Goal: Task Accomplishment & Management: Manage account settings

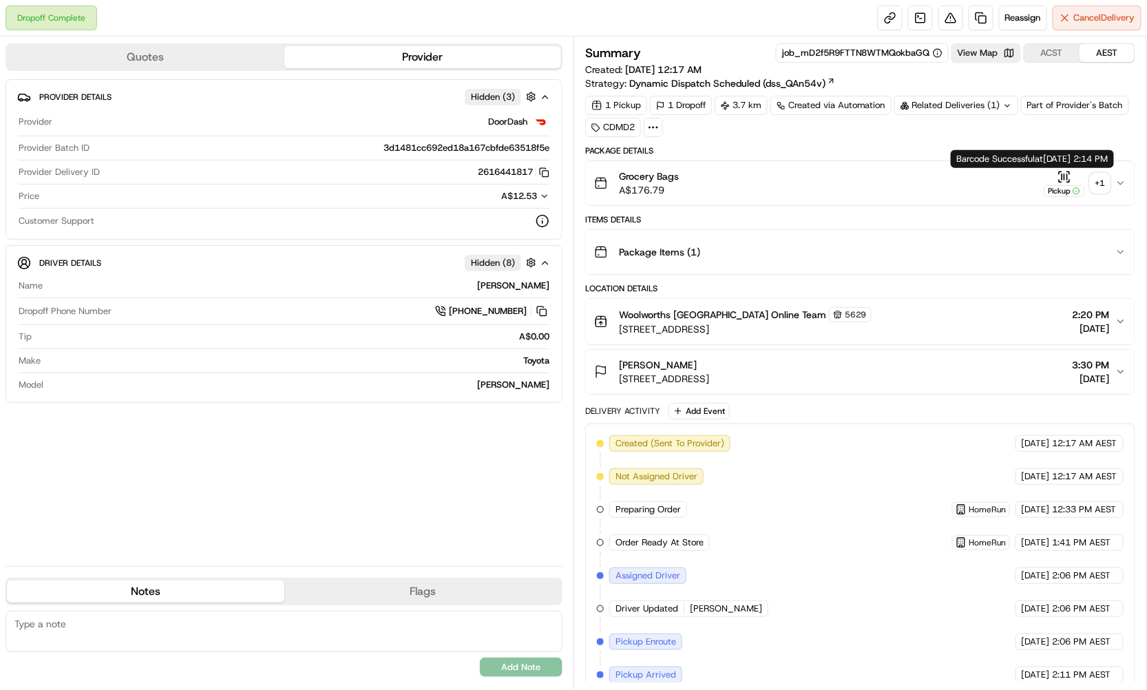
click at [1067, 183] on div "Pickup" at bounding box center [1064, 183] width 41 height 27
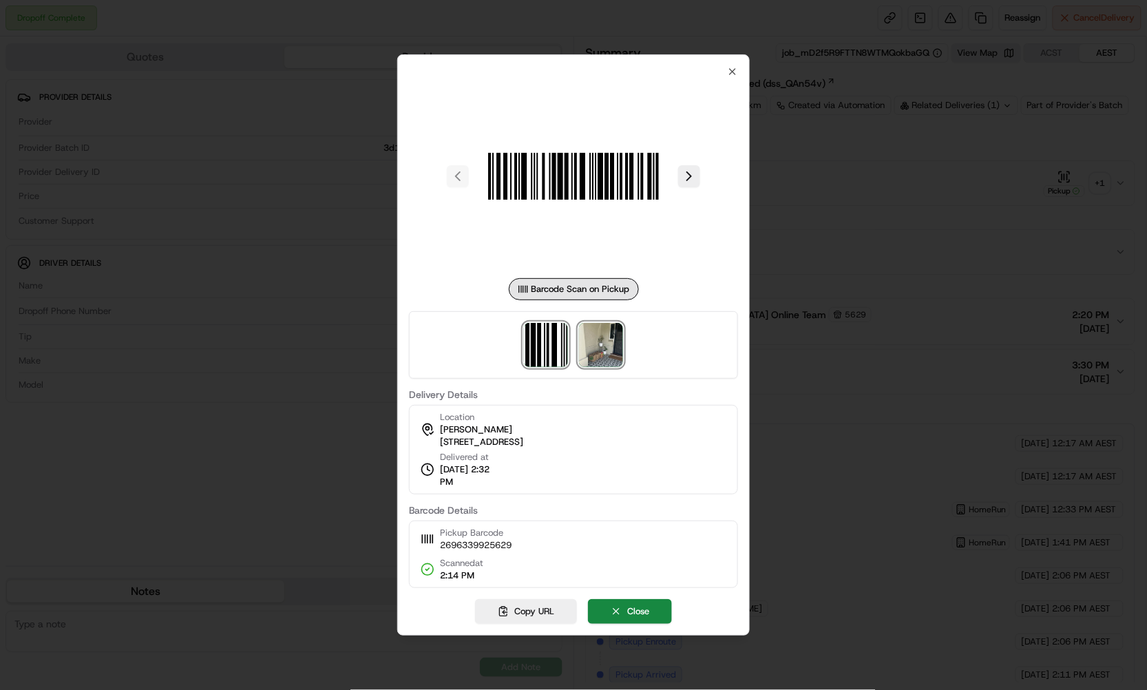
click at [618, 337] on img at bounding box center [601, 345] width 44 height 44
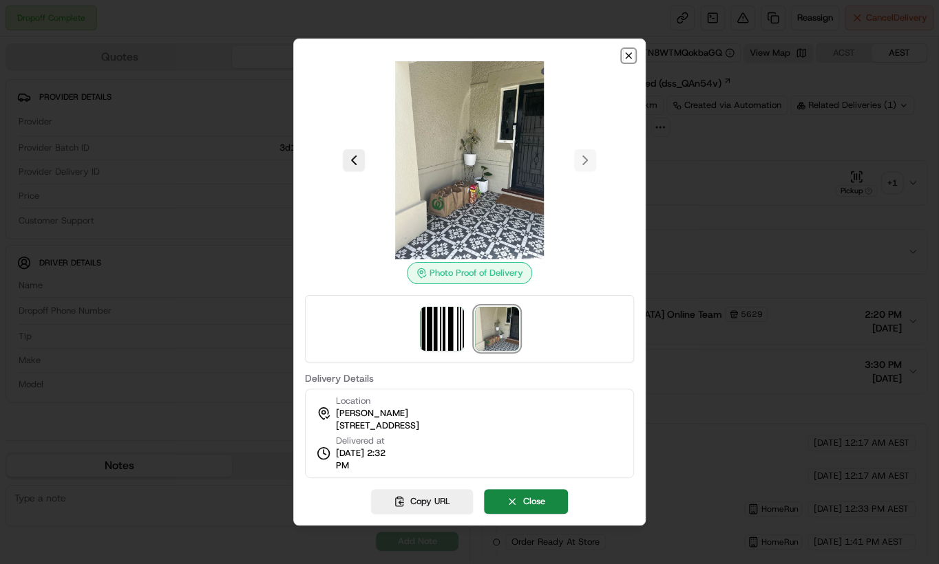
click at [633, 54] on icon "button" at bounding box center [628, 55] width 11 height 11
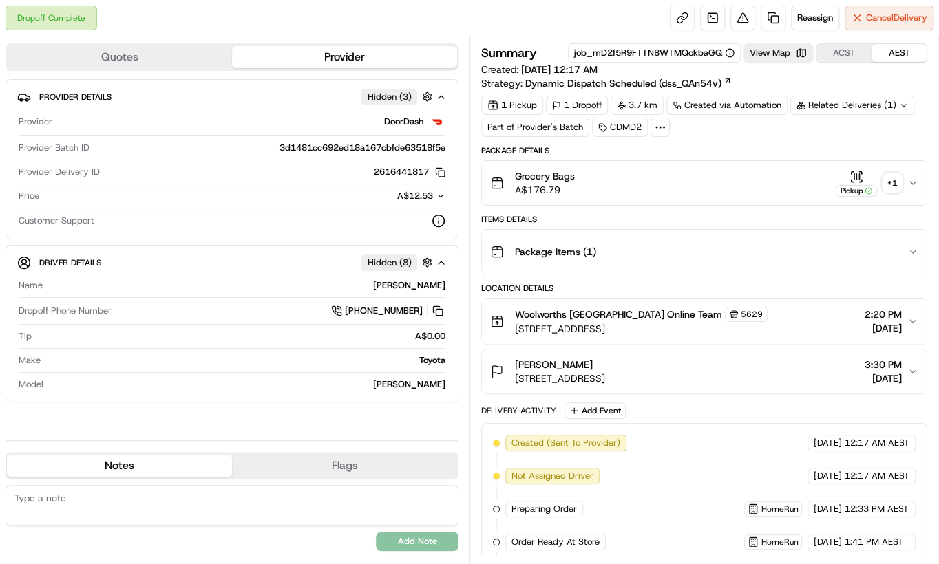
click at [863, 103] on div "Related Deliveries (1)" at bounding box center [852, 105] width 124 height 19
click at [765, 156] on td "269838435" at bounding box center [847, 160] width 169 height 24
copy span "269838435"
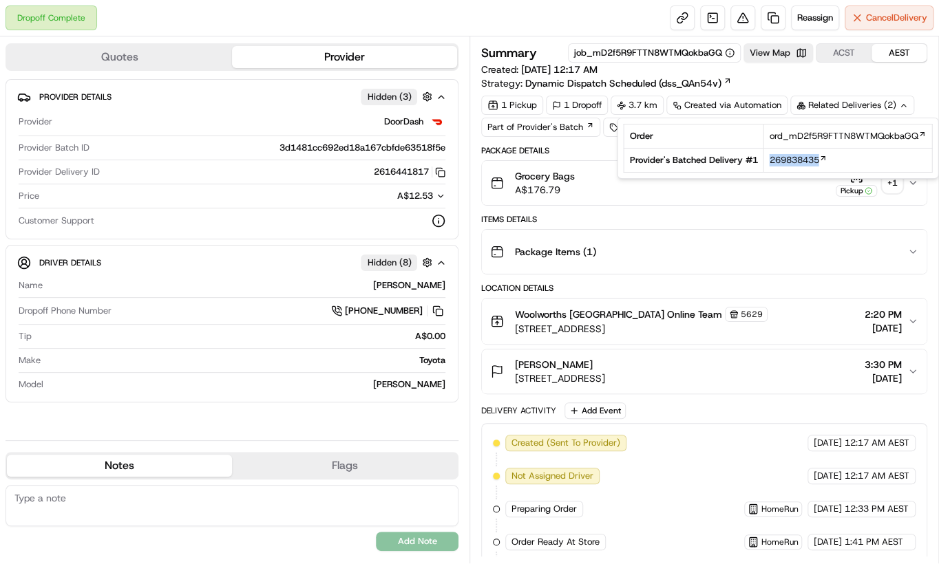
click at [774, 222] on div "Items Details" at bounding box center [704, 219] width 446 height 11
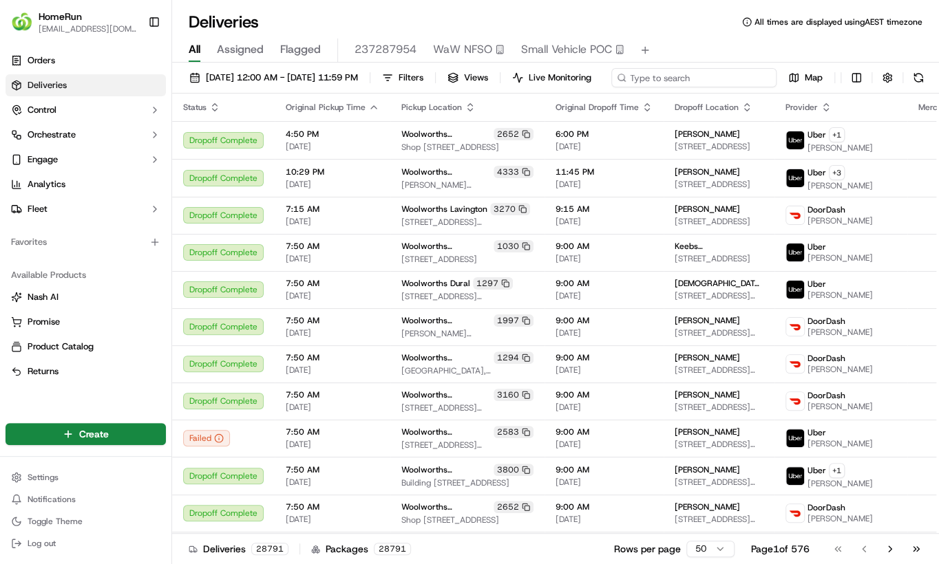
click at [611, 87] on input at bounding box center [693, 77] width 165 height 19
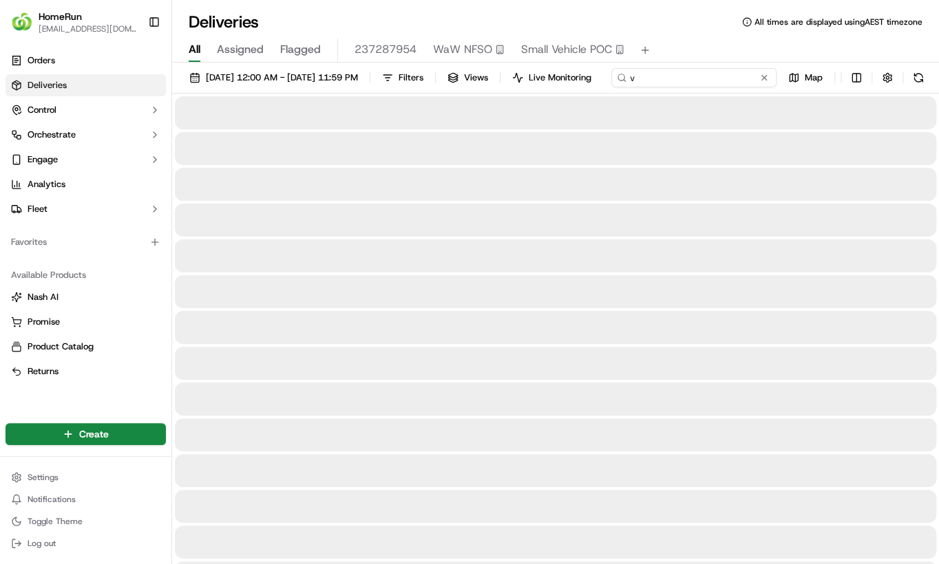
click at [611, 87] on input "v" at bounding box center [693, 77] width 165 height 19
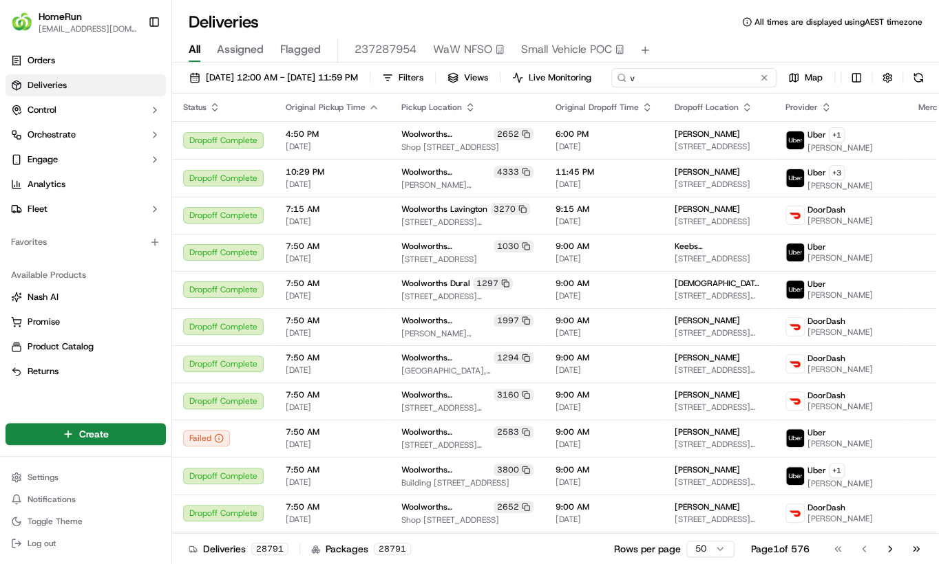
click at [611, 87] on input "v" at bounding box center [693, 77] width 165 height 19
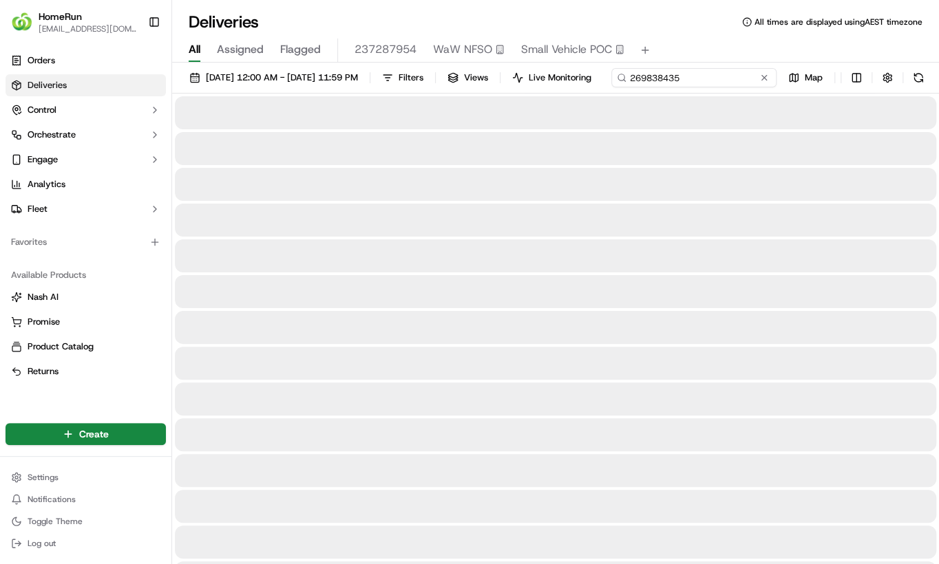
type input "269838435"
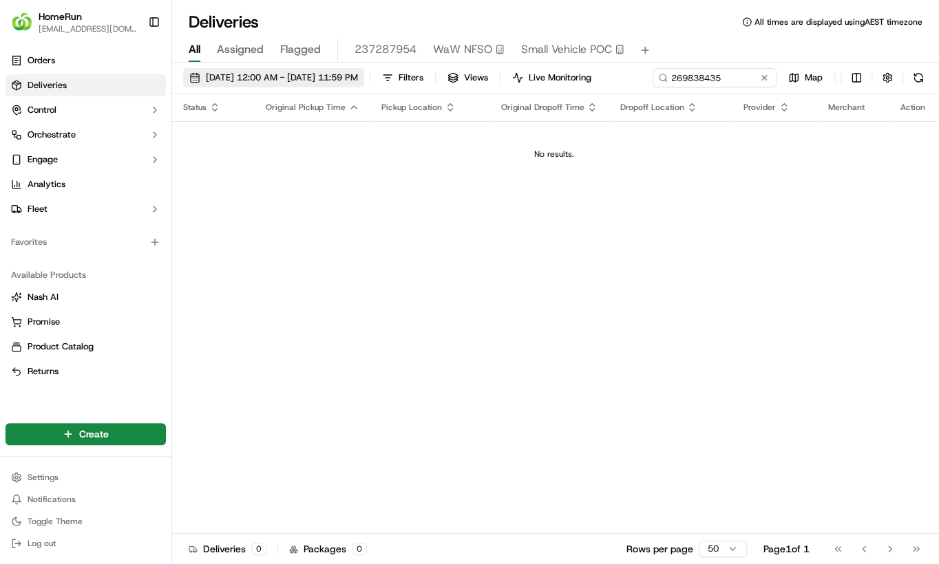
click at [255, 77] on span "01/08/2024 12:00 AM - 01/08/2024 11:59 PM" at bounding box center [282, 78] width 152 height 12
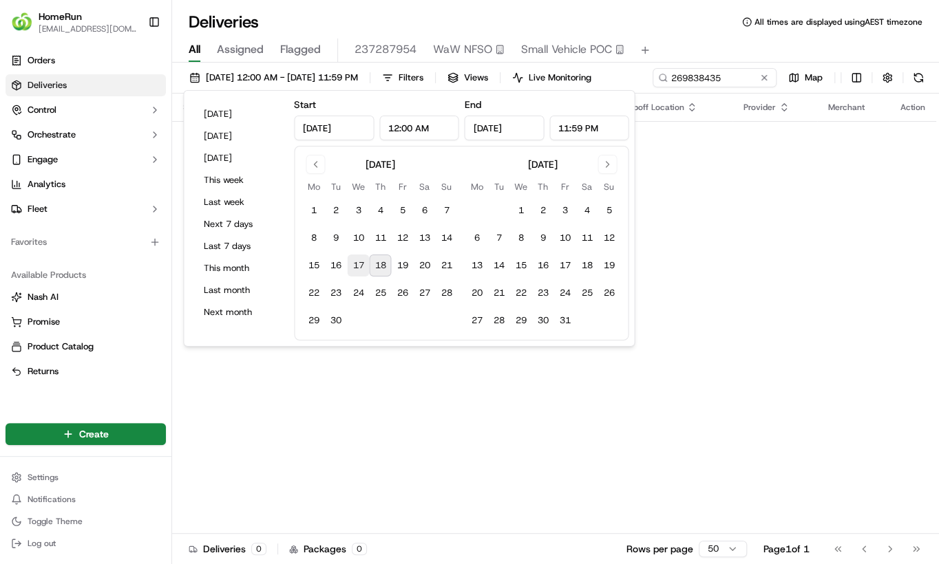
click at [357, 264] on button "17" at bounding box center [358, 266] width 22 height 22
type input "Sep 17, 2025"
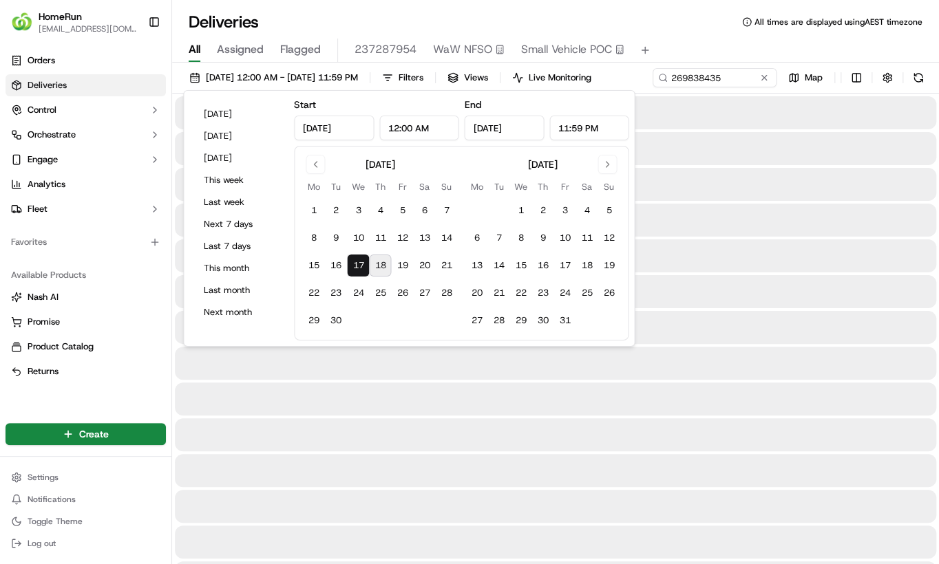
click at [773, 76] on div "17/09/2025 12:00 AM - 17/09/2025 11:59 PM Filters Views Live Monitoring 2698384…" at bounding box center [555, 80] width 767 height 25
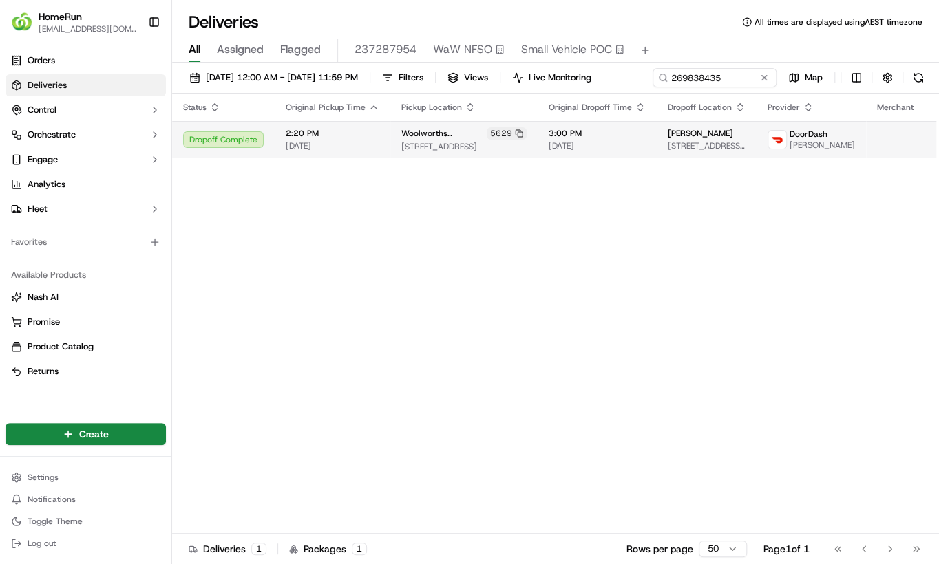
click at [307, 139] on span "2:20 PM" at bounding box center [333, 133] width 94 height 11
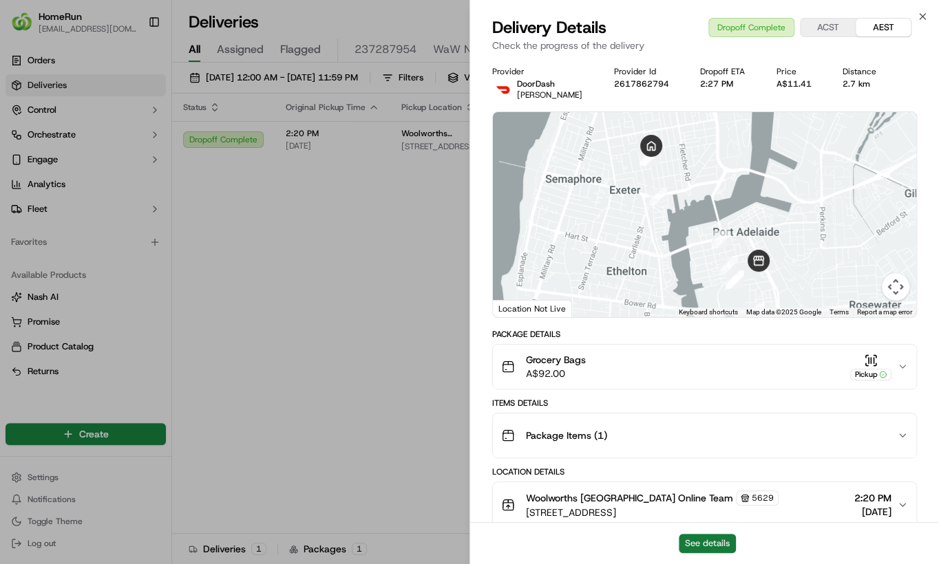
click at [702, 537] on button "See details" at bounding box center [707, 543] width 57 height 19
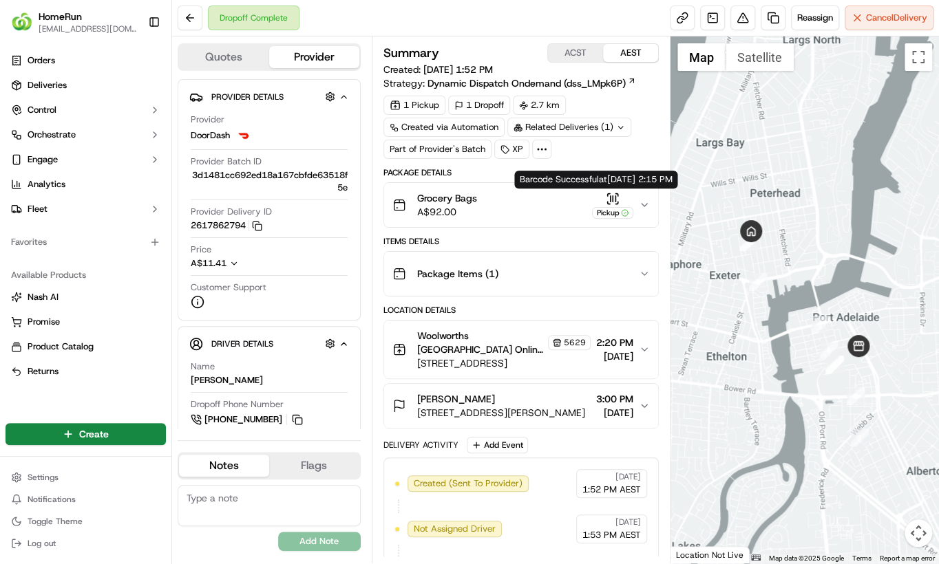
click at [600, 200] on div "Pickup" at bounding box center [612, 205] width 41 height 27
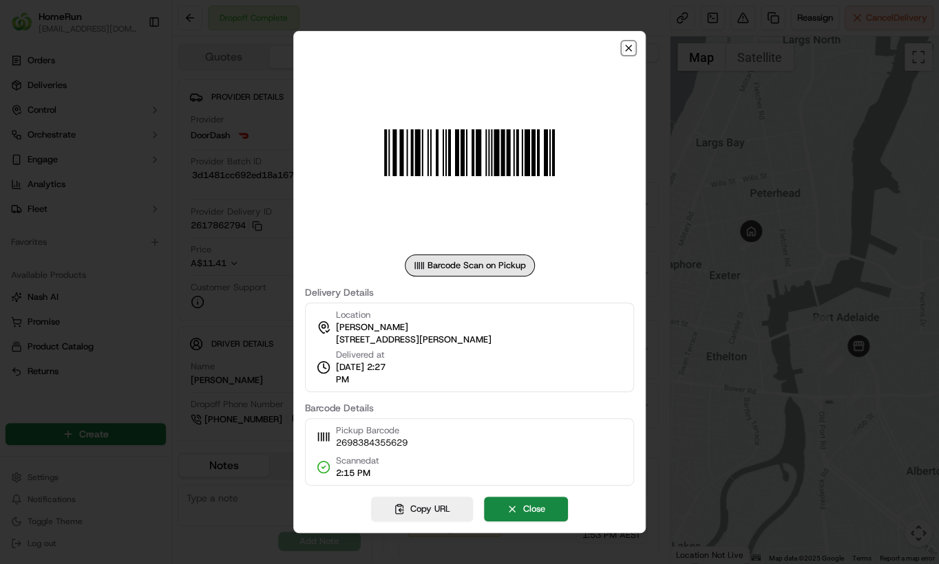
click at [631, 47] on icon "button" at bounding box center [628, 48] width 11 height 11
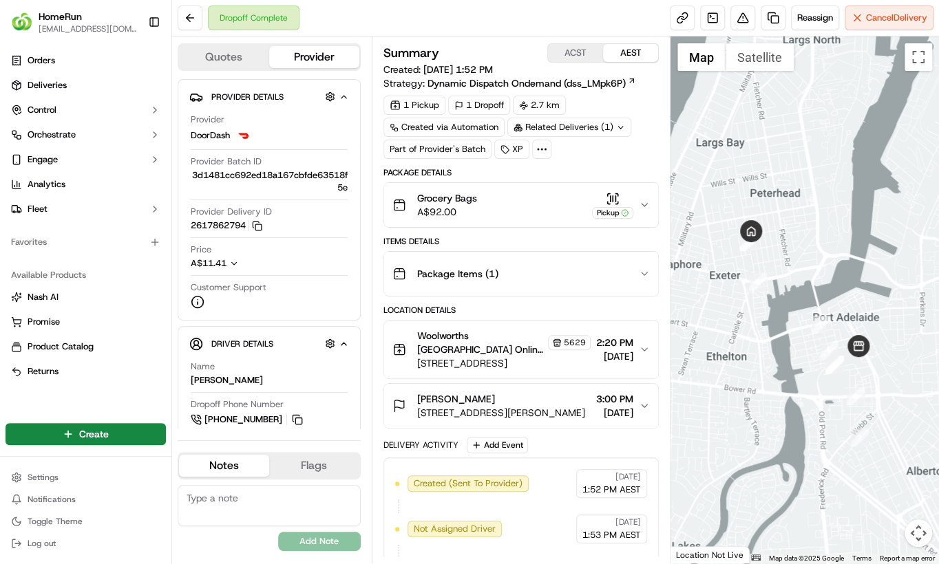
click at [542, 132] on div "Related Deliveries (1)" at bounding box center [569, 127] width 124 height 19
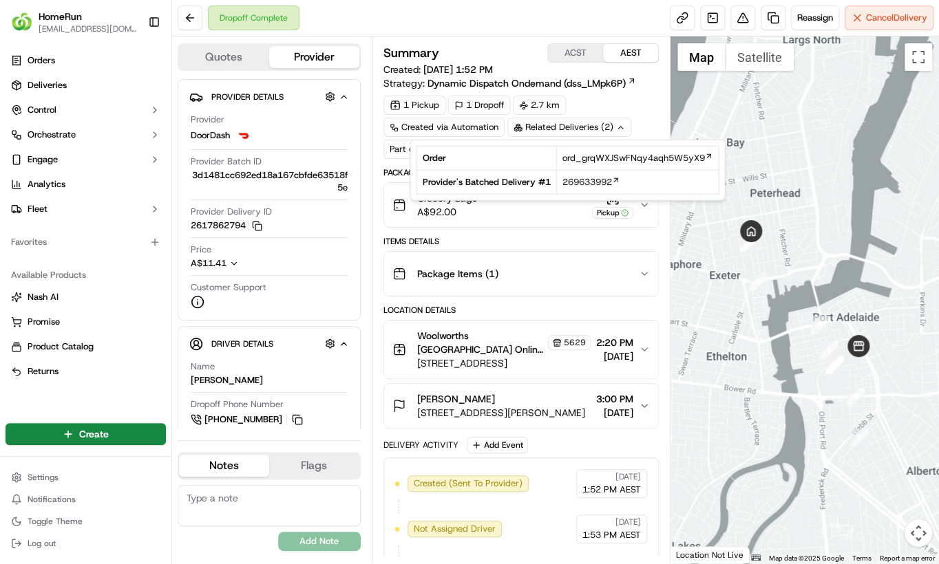
click at [542, 132] on div "Related Deliveries (2)" at bounding box center [569, 127] width 124 height 19
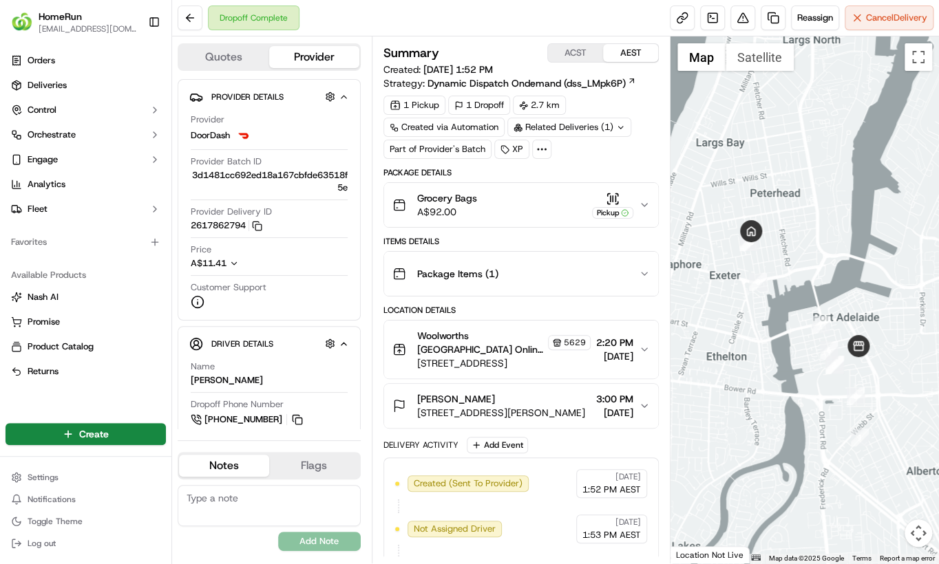
click at [558, 127] on div "Related Deliveries (1)" at bounding box center [569, 127] width 124 height 19
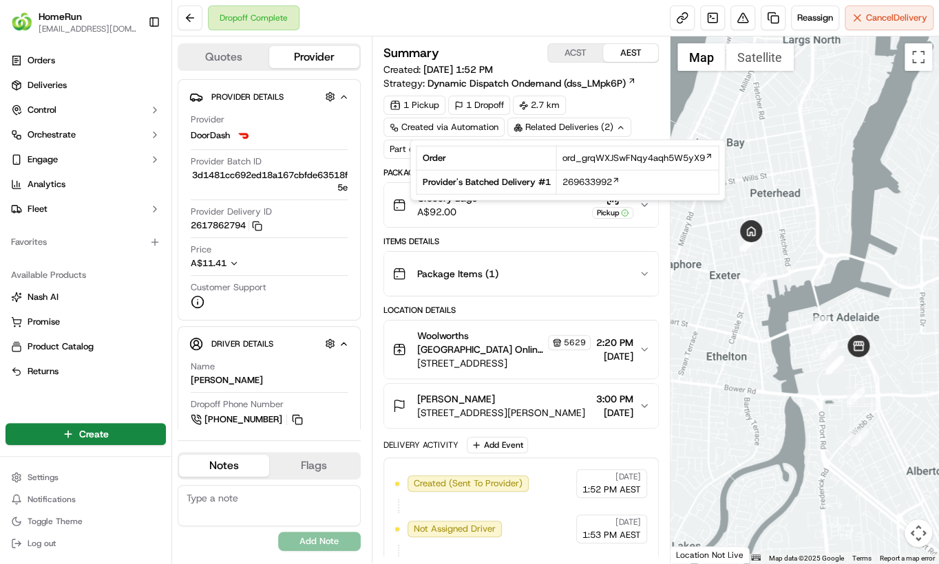
click at [558, 127] on div "Related Deliveries (2)" at bounding box center [569, 127] width 124 height 19
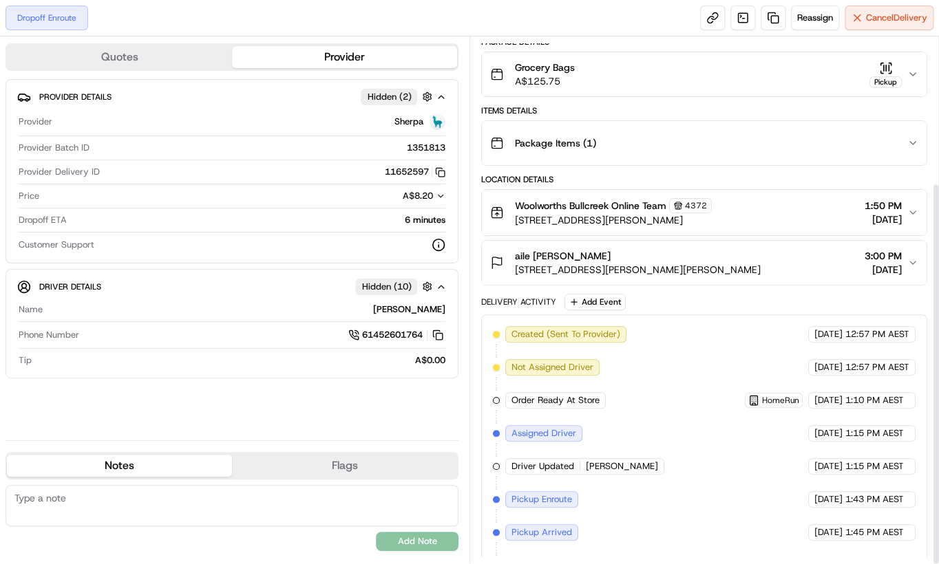
scroll to position [200, 0]
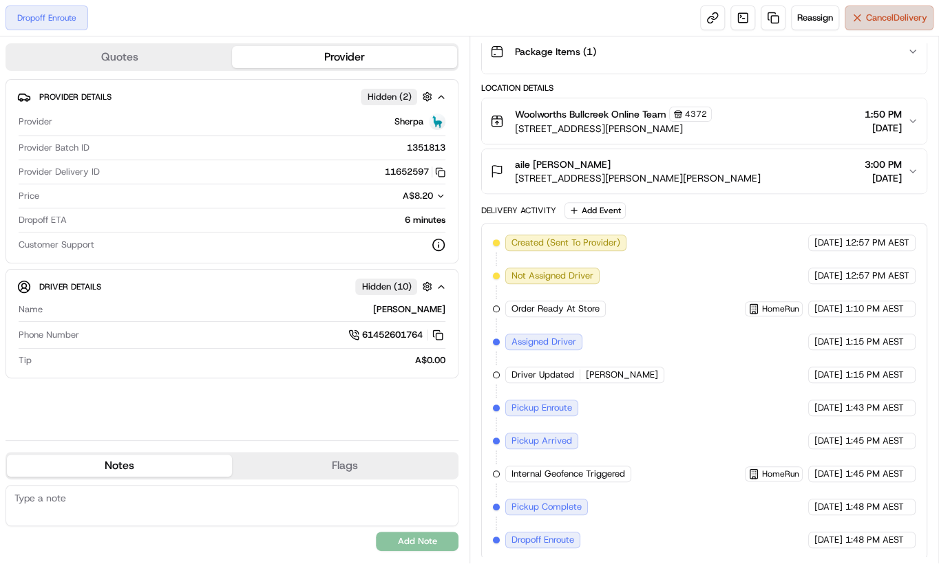
click at [889, 20] on span "Cancel Delivery" at bounding box center [896, 18] width 61 height 12
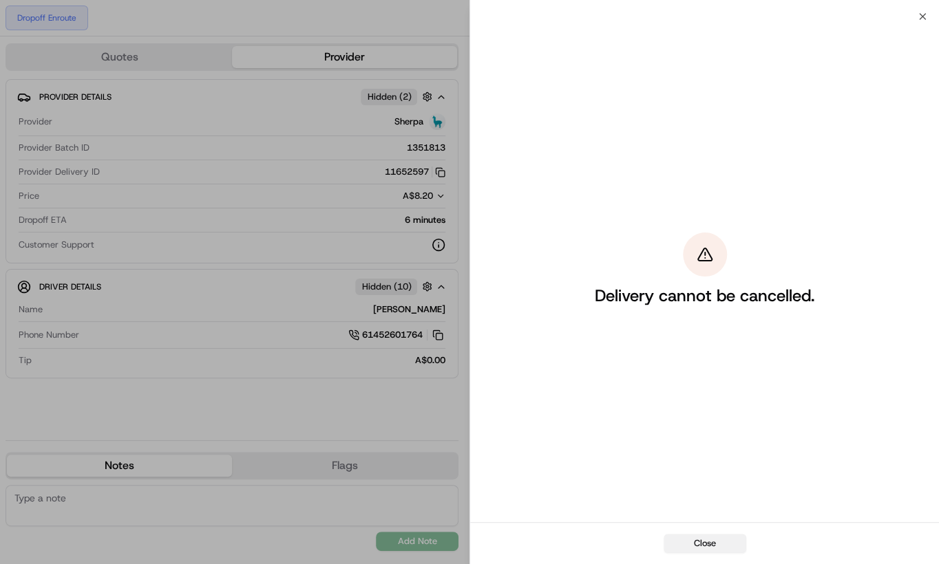
click at [710, 542] on button "Close" at bounding box center [705, 543] width 83 height 19
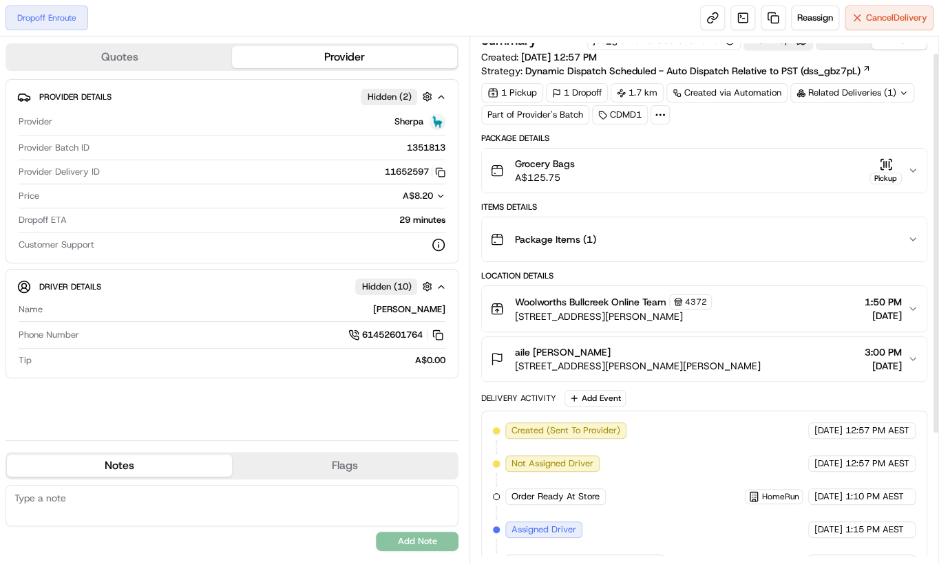
scroll to position [0, 0]
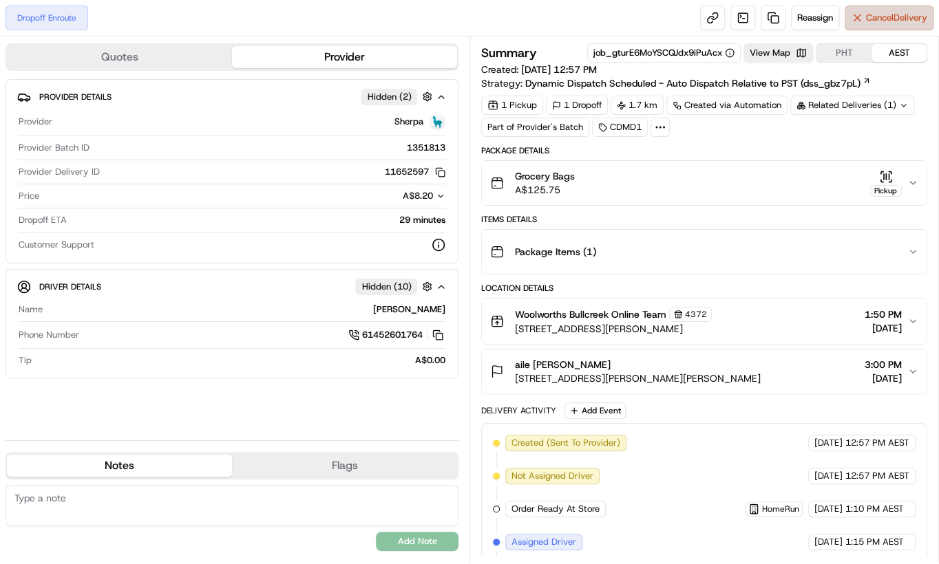
click at [873, 14] on span "Cancel Delivery" at bounding box center [896, 18] width 61 height 12
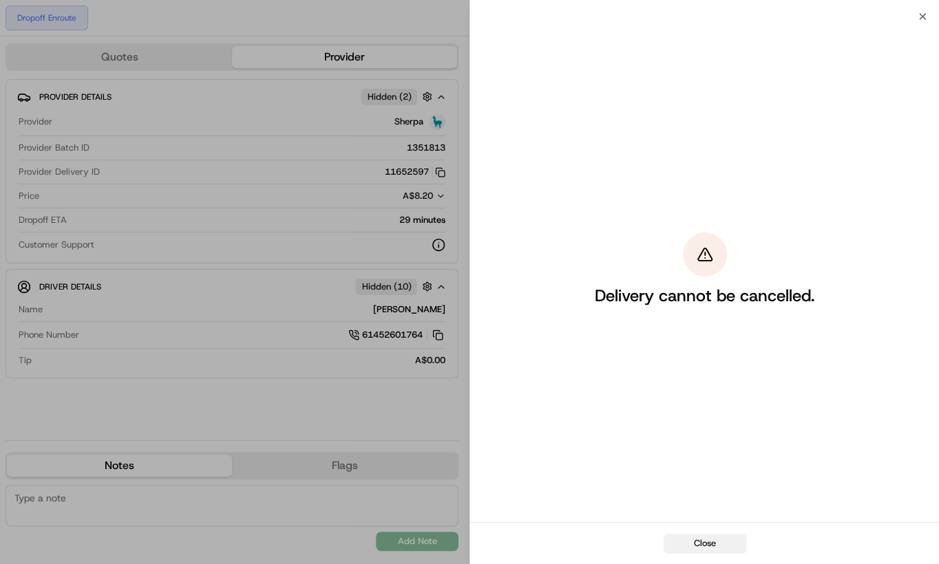
click at [719, 534] on button "Close" at bounding box center [705, 543] width 83 height 19
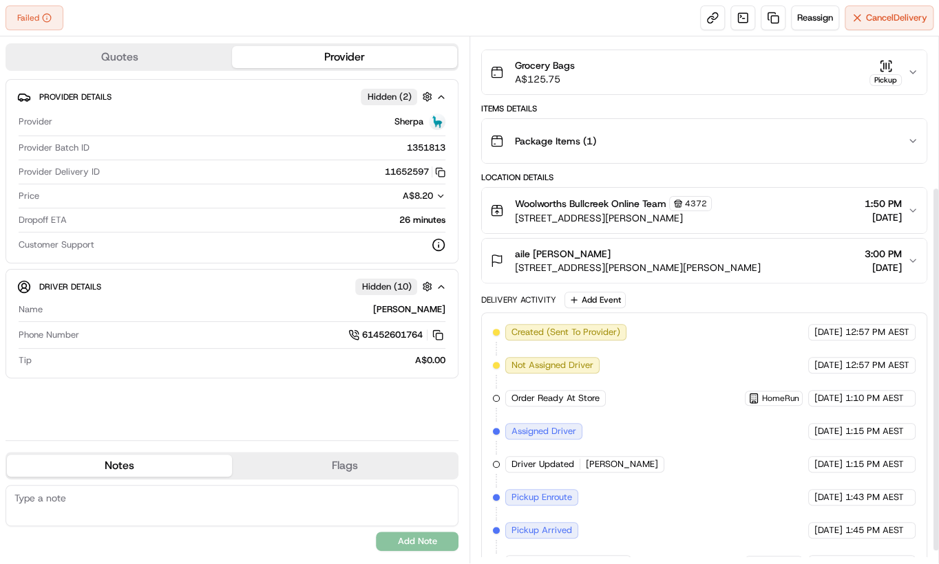
scroll to position [233, 0]
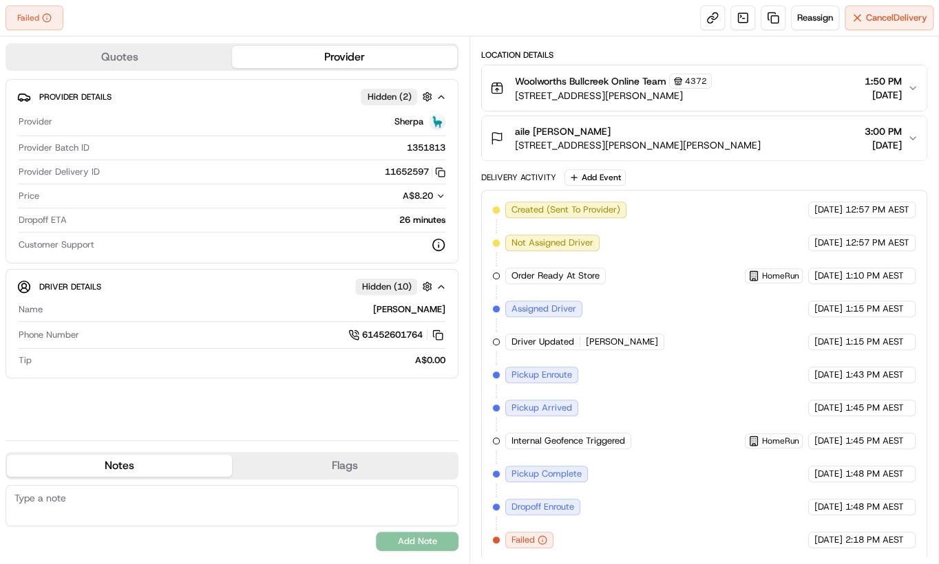
click at [528, 534] on span "Failed" at bounding box center [522, 540] width 23 height 12
click at [562, 530] on div "Created (Sent To Provider) Sherpa 18/09/2025 12:57 PM AEST Not Assigned Driver …" at bounding box center [704, 375] width 423 height 347
click at [608, 540] on div "Created (Sent To Provider) Sherpa 18/09/2025 12:57 PM AEST Not Assigned Driver …" at bounding box center [704, 375] width 423 height 347
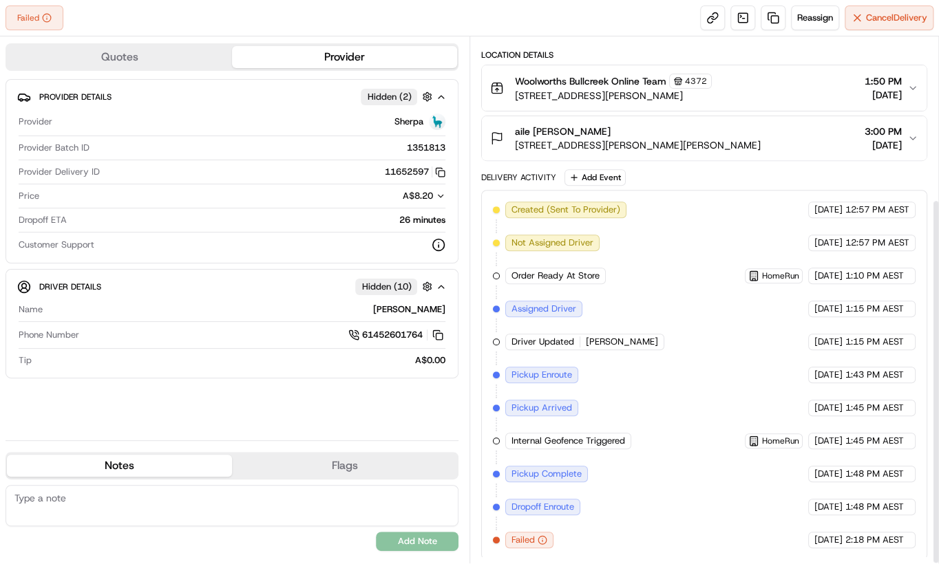
scroll to position [0, 0]
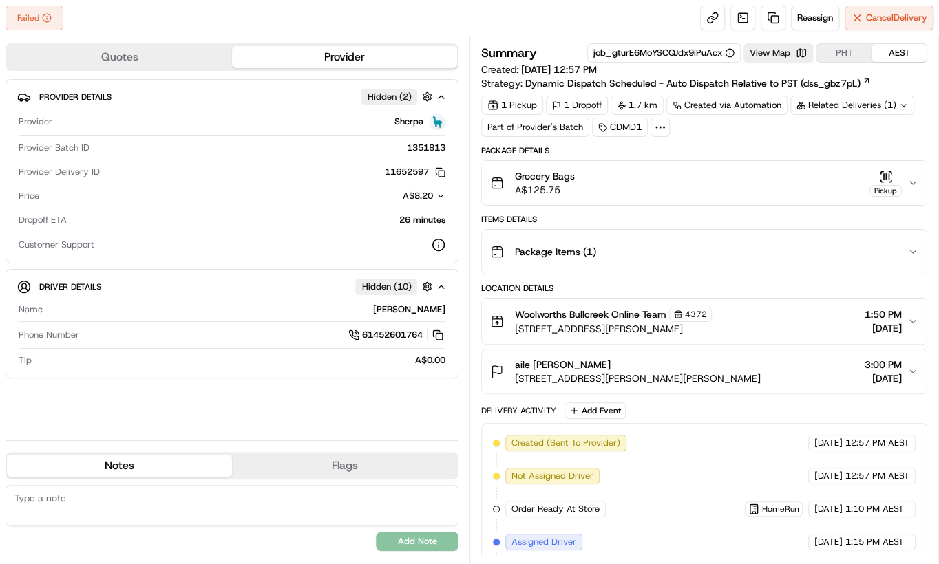
click at [418, 310] on div "[PERSON_NAME]" at bounding box center [246, 310] width 397 height 12
click at [418, 309] on div "[PERSON_NAME]" at bounding box center [246, 310] width 397 height 12
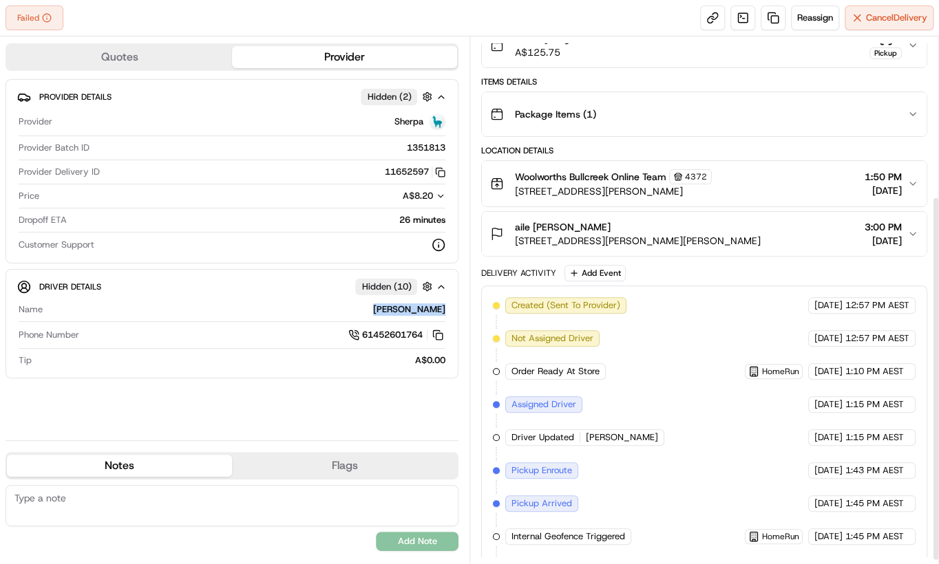
scroll to position [233, 0]
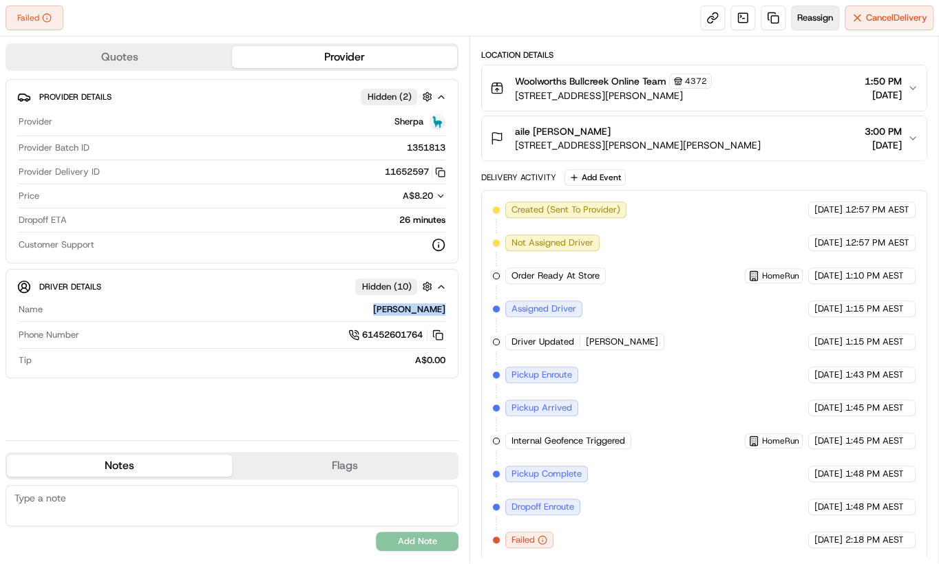
click at [823, 23] on span "Reassign" at bounding box center [815, 18] width 36 height 12
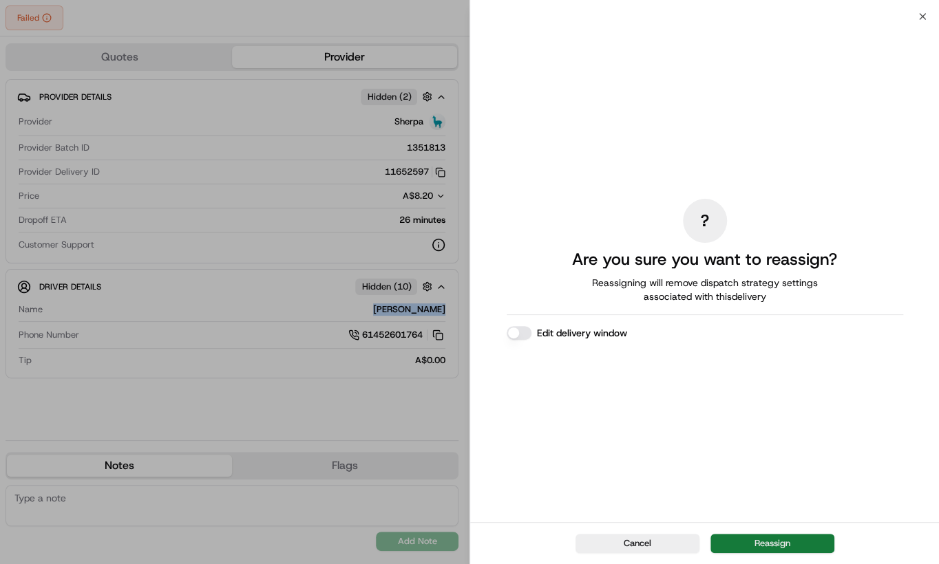
click at [773, 544] on button "Reassign" at bounding box center [772, 543] width 124 height 19
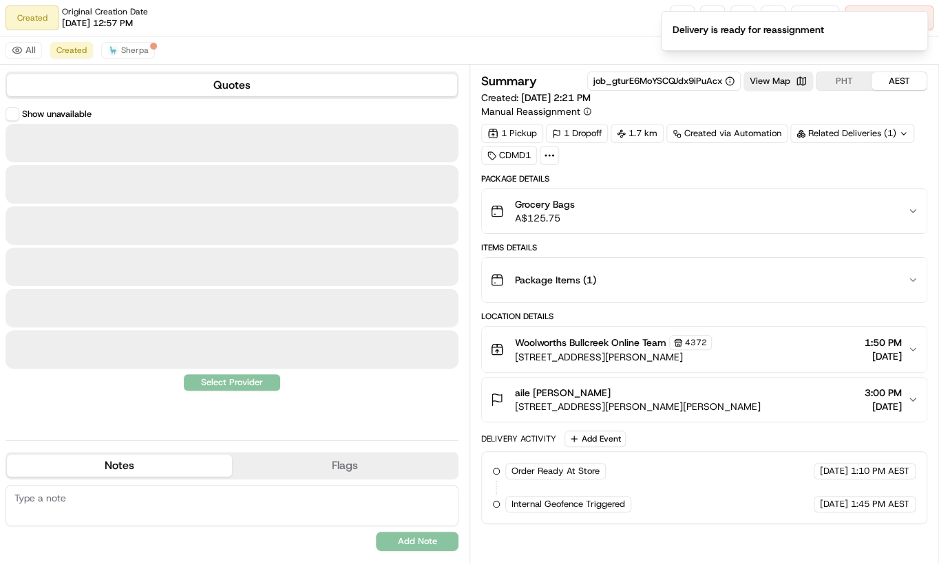
scroll to position [0, 0]
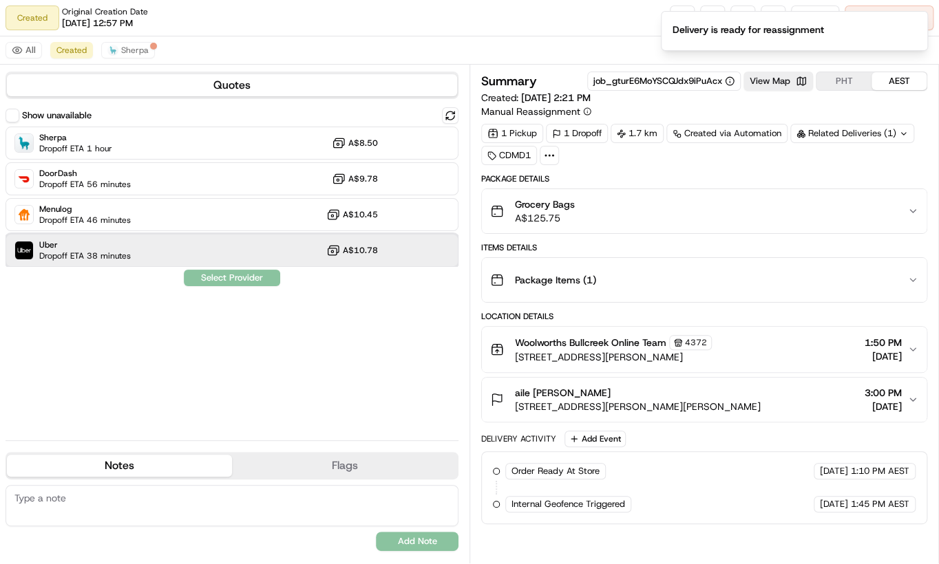
click at [136, 244] on div "Uber Dropoff ETA 38 minutes A$10.78" at bounding box center [232, 250] width 453 height 33
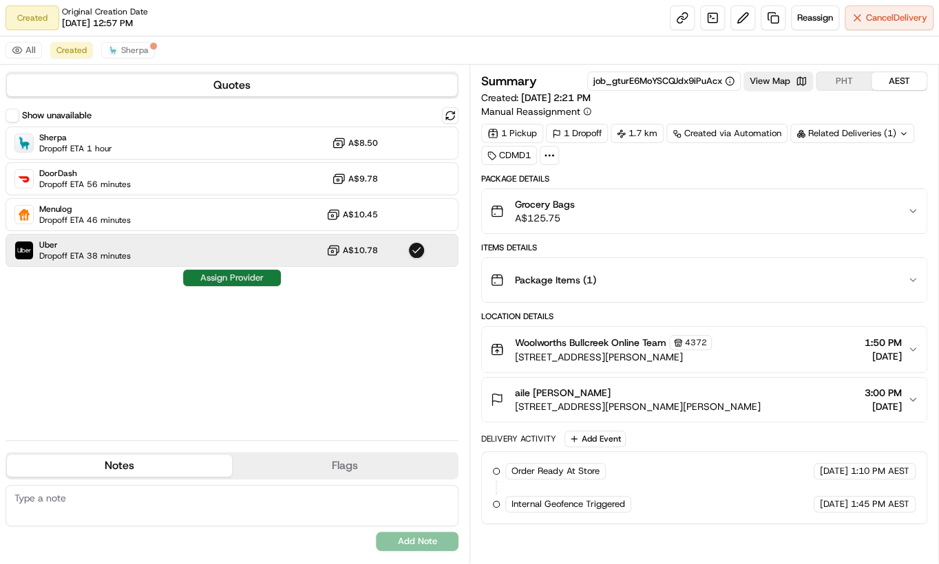
click at [199, 272] on button "Assign Provider" at bounding box center [232, 278] width 98 height 17
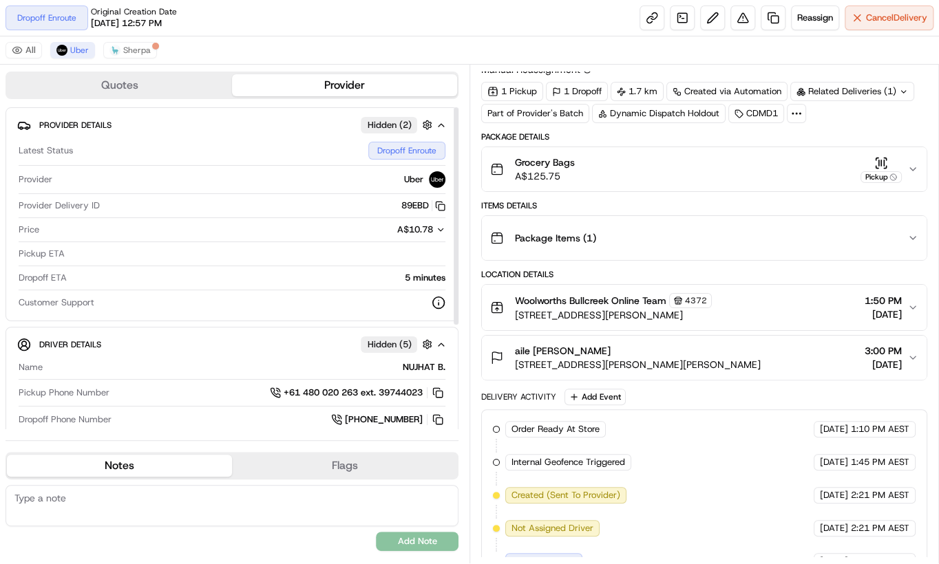
scroll to position [62, 0]
